Goal: Task Accomplishment & Management: Use online tool/utility

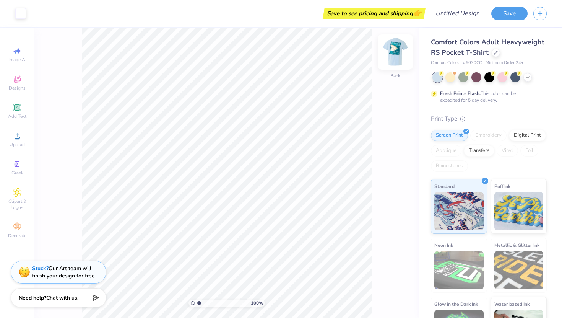
click at [399, 52] on img at bounding box center [395, 52] width 31 height 31
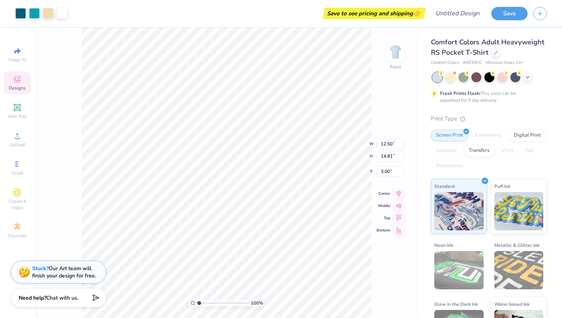
type input "10.87"
type input "13.57"
type input "3.62"
type input "6.07"
type input "8.97"
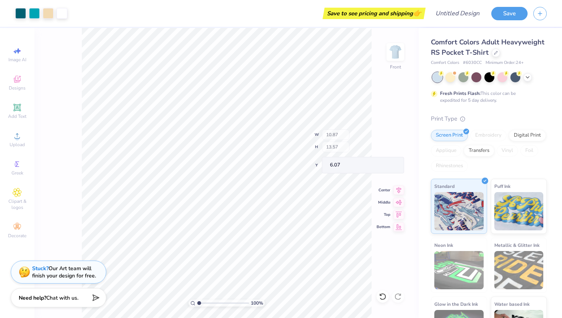
type input "1.25"
type input "7.17"
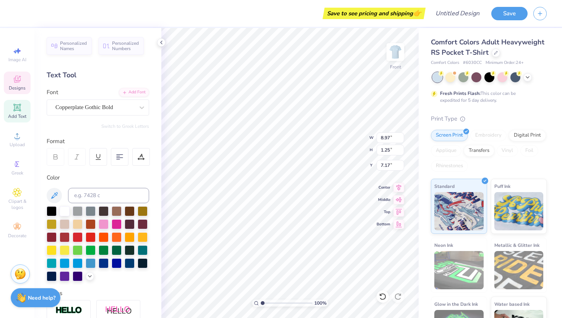
type textarea "Z"
type textarea "MIAMI REG"
type input "10.87"
type input "13.57"
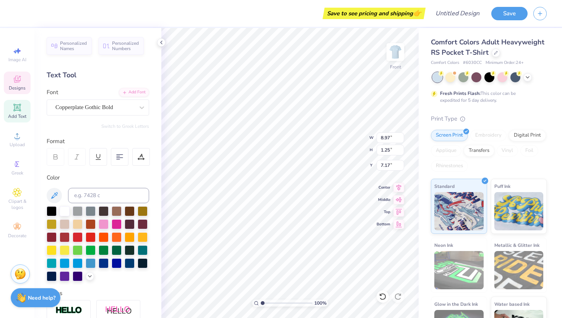
type input "6.07"
type input "10.22"
type input "1.25"
type input "7.18"
type input "8.97"
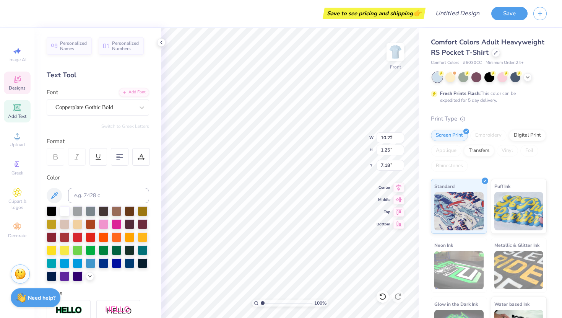
type input "1.10"
type input "6.97"
type input "4.58"
type input "0.81"
type input "8.62"
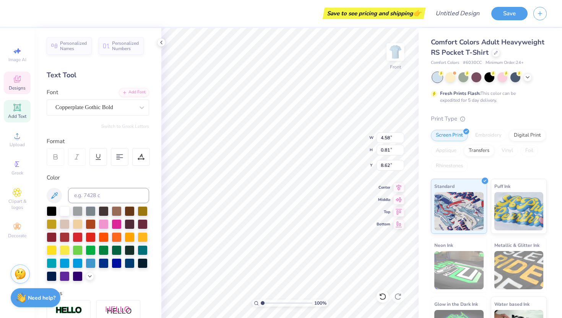
scroll to position [0, 0]
type textarea "BBYO"
type input "8.35"
type input "8.97"
type input "1.10"
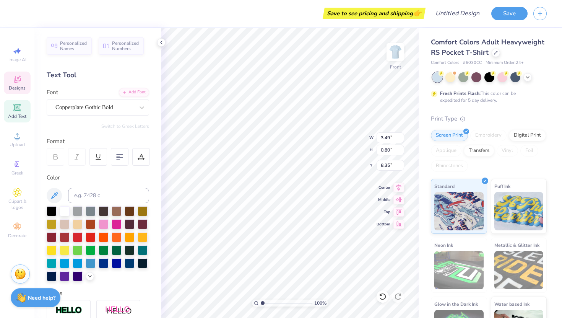
type input "6.97"
type input "5.44"
type input "3.75"
type input "14.60"
type textarea "In IC"
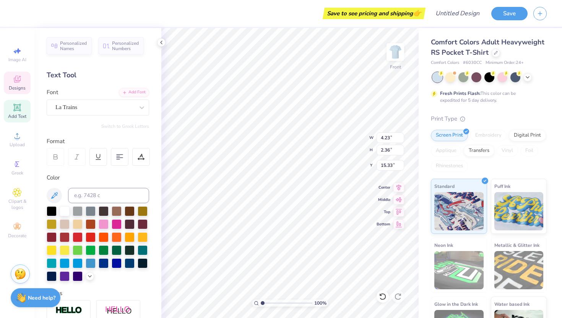
type input "5.44"
type input "3.75"
type input "14.60"
type textarea "P"
type textarea "philidelphia"
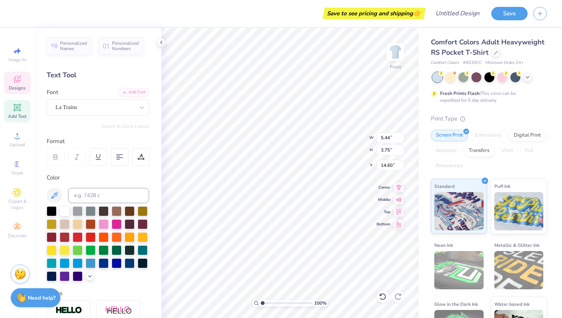
scroll to position [0, 1]
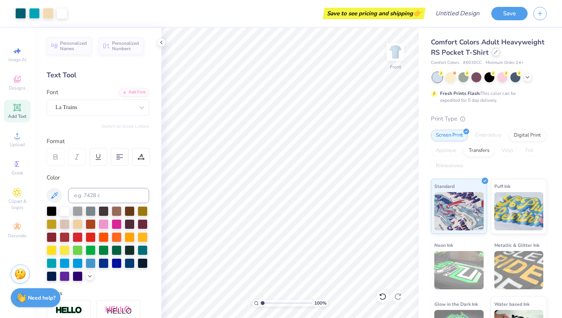
click at [494, 52] on icon at bounding box center [496, 52] width 4 height 4
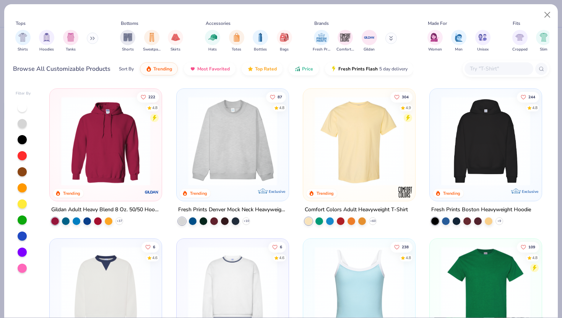
click at [90, 35] on button at bounding box center [92, 37] width 11 height 11
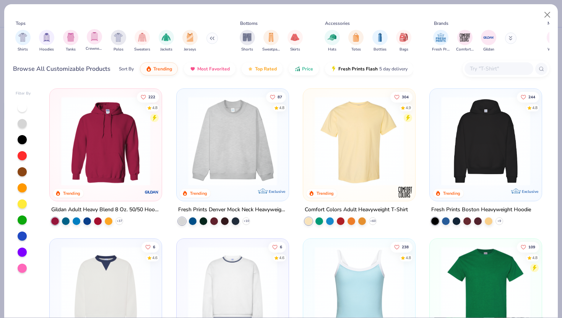
click at [103, 41] on div "Crewnecks" at bounding box center [95, 40] width 18 height 23
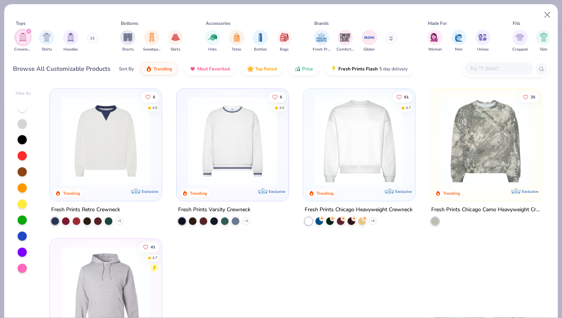
click at [92, 39] on icon at bounding box center [91, 38] width 1 height 3
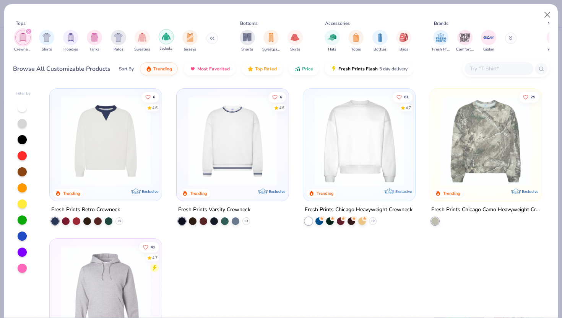
click at [165, 40] on img "filter for Jackets" at bounding box center [166, 36] width 9 height 9
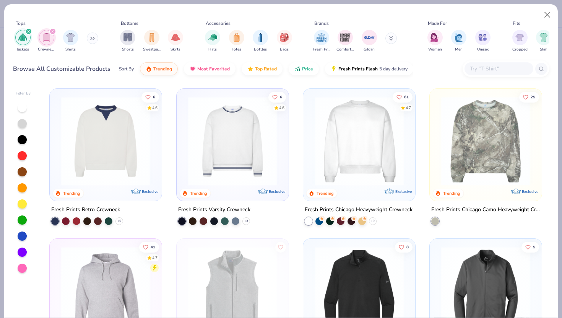
click at [52, 30] on icon "filter for Crewnecks" at bounding box center [52, 31] width 3 height 3
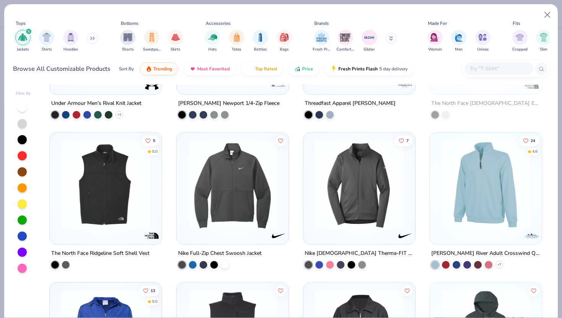
scroll to position [428, 0]
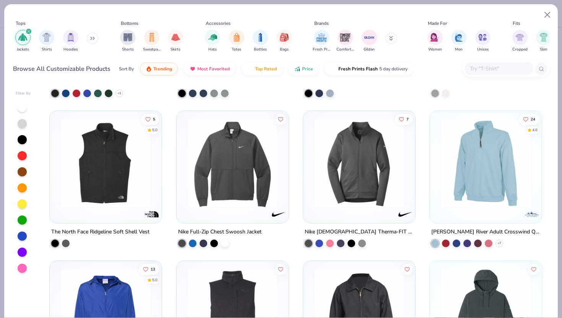
click at [512, 186] on img at bounding box center [485, 162] width 97 height 89
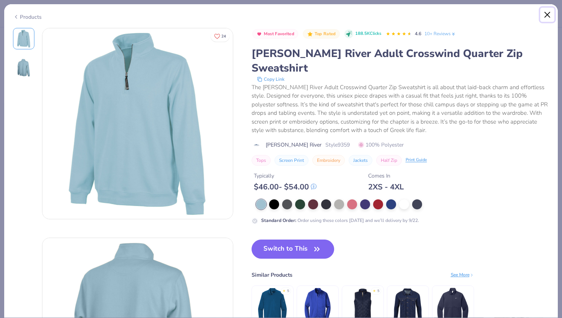
click at [545, 18] on button "Close" at bounding box center [547, 15] width 15 height 15
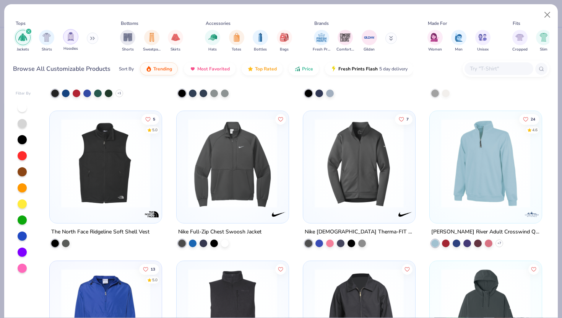
click at [74, 37] on img "filter for Hoodies" at bounding box center [70, 36] width 8 height 9
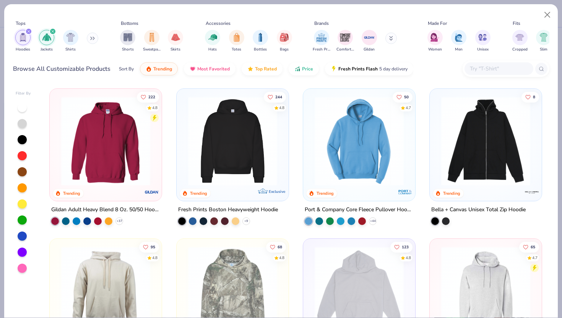
click at [51, 29] on div "filter for Jackets" at bounding box center [52, 31] width 7 height 7
click at [145, 143] on img at bounding box center [105, 140] width 97 height 89
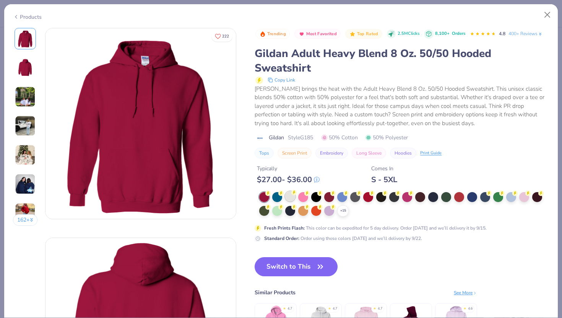
click at [291, 198] on div at bounding box center [290, 196] width 10 height 10
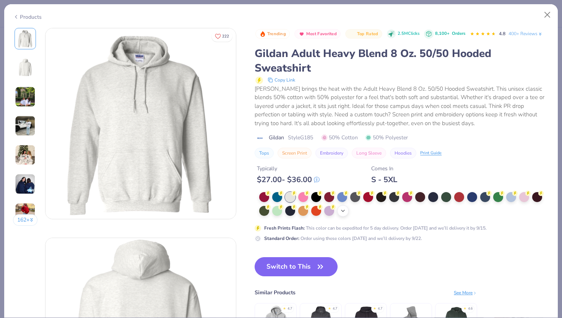
click at [344, 209] on icon at bounding box center [343, 210] width 6 height 6
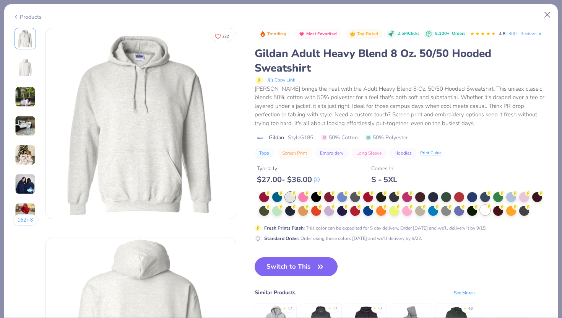
click at [483, 214] on div at bounding box center [485, 210] width 10 height 10
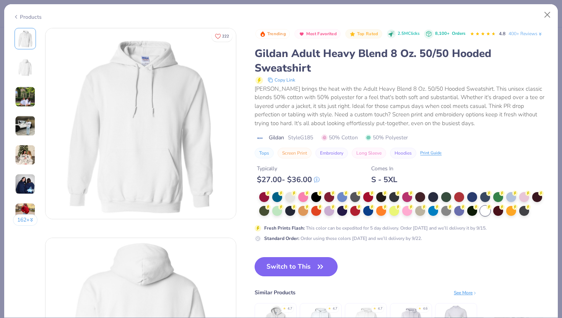
click at [300, 267] on button "Switch to This" at bounding box center [295, 266] width 83 height 19
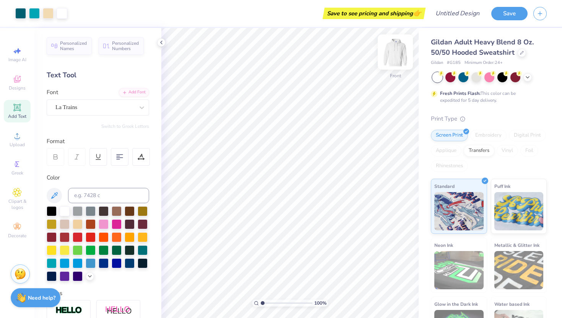
click at [404, 57] on img at bounding box center [395, 52] width 31 height 31
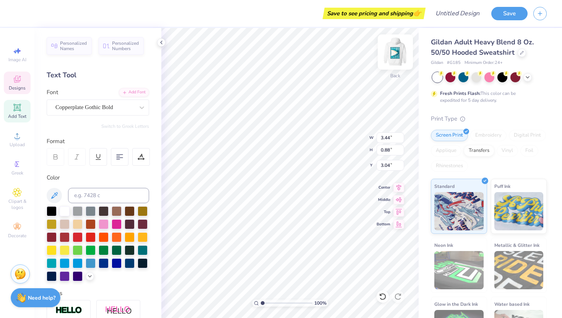
type textarea "[GEOGRAPHIC_DATA]"
type textarea "i"
type textarea "IN PHILIDELPHIA"
click at [57, 196] on icon at bounding box center [54, 195] width 9 height 9
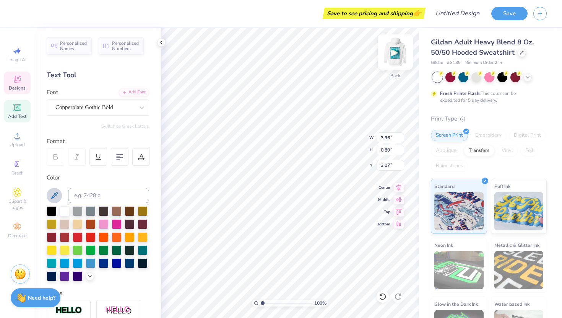
click at [394, 58] on img at bounding box center [395, 52] width 31 height 31
click at [392, 58] on img at bounding box center [395, 52] width 31 height 31
type input "3.96"
type input "0.80"
click at [91, 264] on div at bounding box center [91, 262] width 10 height 10
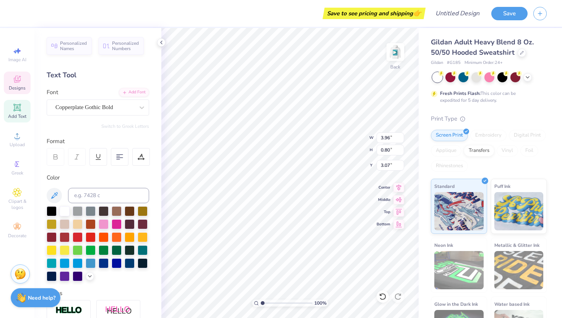
click at [332, 131] on div "100 % Back W 3.96 3.96 " H 0.80 0.80 " Y 3.07 3.07 " Center Middle Top Bottom" at bounding box center [289, 173] width 257 height 290
click at [89, 262] on div at bounding box center [91, 262] width 10 height 10
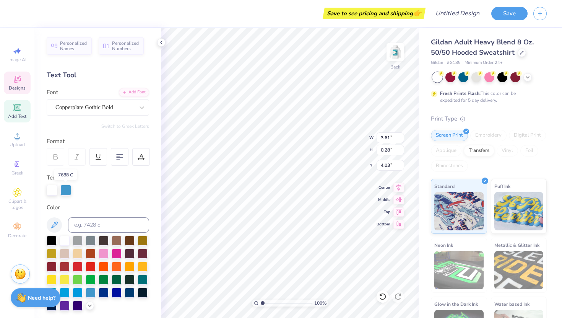
click at [65, 192] on div at bounding box center [65, 190] width 11 height 11
click at [68, 189] on div at bounding box center [65, 190] width 11 height 11
click at [66, 187] on div at bounding box center [65, 190] width 11 height 11
type input "3.96"
type input "0.80"
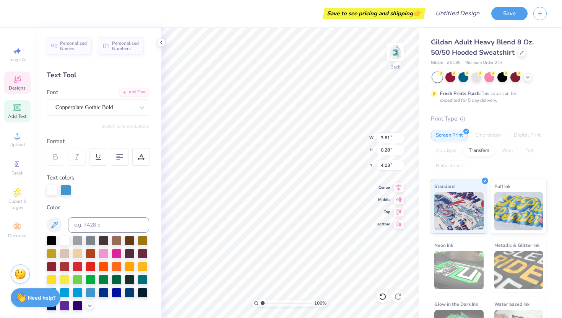
type input "3.07"
click at [66, 191] on div at bounding box center [65, 190] width 11 height 11
click at [336, 130] on div "100 % Back W 3.61 3.61 " H 0.28 0.28 " Y 4.03 4.03 " Center Middle Top Bottom" at bounding box center [289, 173] width 257 height 290
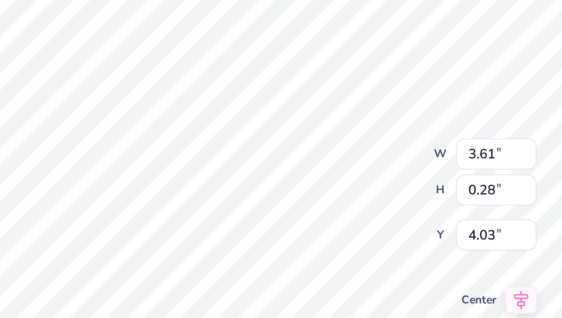
scroll to position [0, 2]
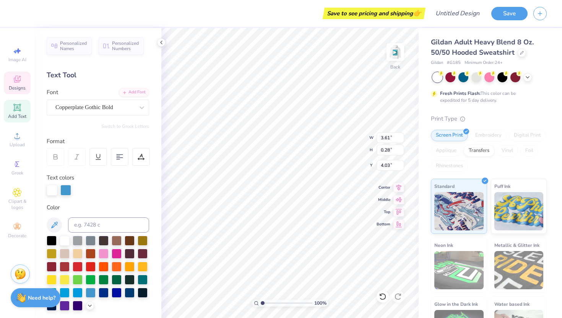
click at [68, 186] on div at bounding box center [65, 190] width 11 height 11
click at [63, 193] on div at bounding box center [65, 190] width 11 height 11
click at [49, 187] on div at bounding box center [52, 190] width 11 height 11
click at [90, 293] on div at bounding box center [91, 292] width 10 height 10
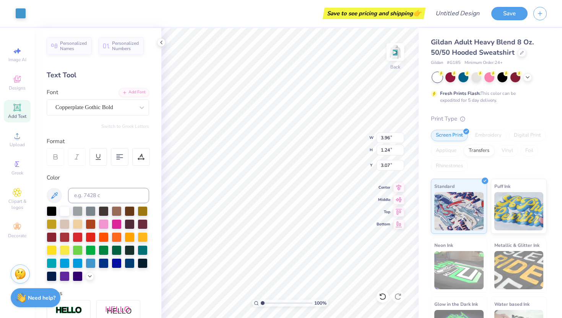
type input "3.00"
click at [395, 56] on img at bounding box center [395, 52] width 31 height 31
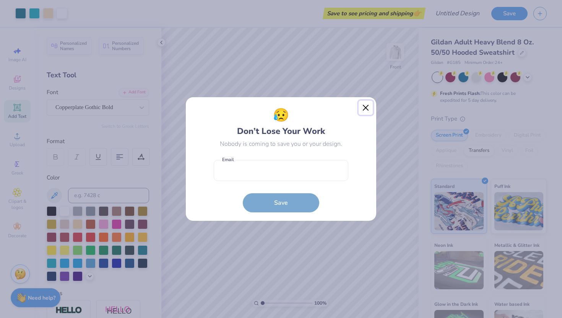
click at [372, 101] on button "Close" at bounding box center [365, 107] width 15 height 15
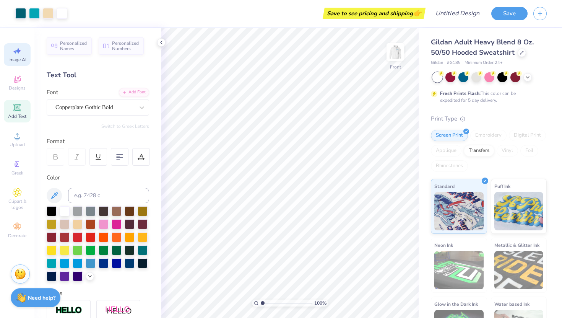
click at [17, 58] on span "Image AI" at bounding box center [17, 60] width 18 height 6
select select "4"
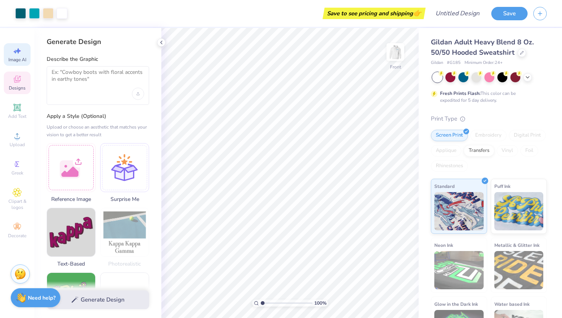
click at [11, 89] on span "Designs" at bounding box center [17, 88] width 17 height 6
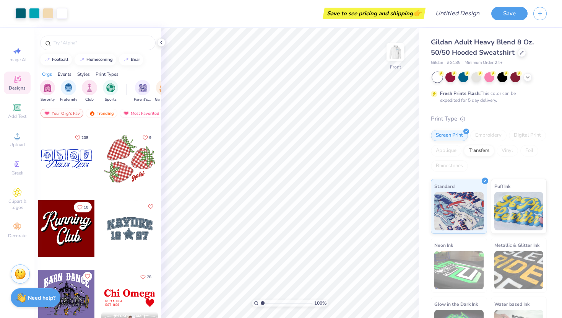
scroll to position [968, 0]
